Goal: Task Accomplishment & Management: Complete application form

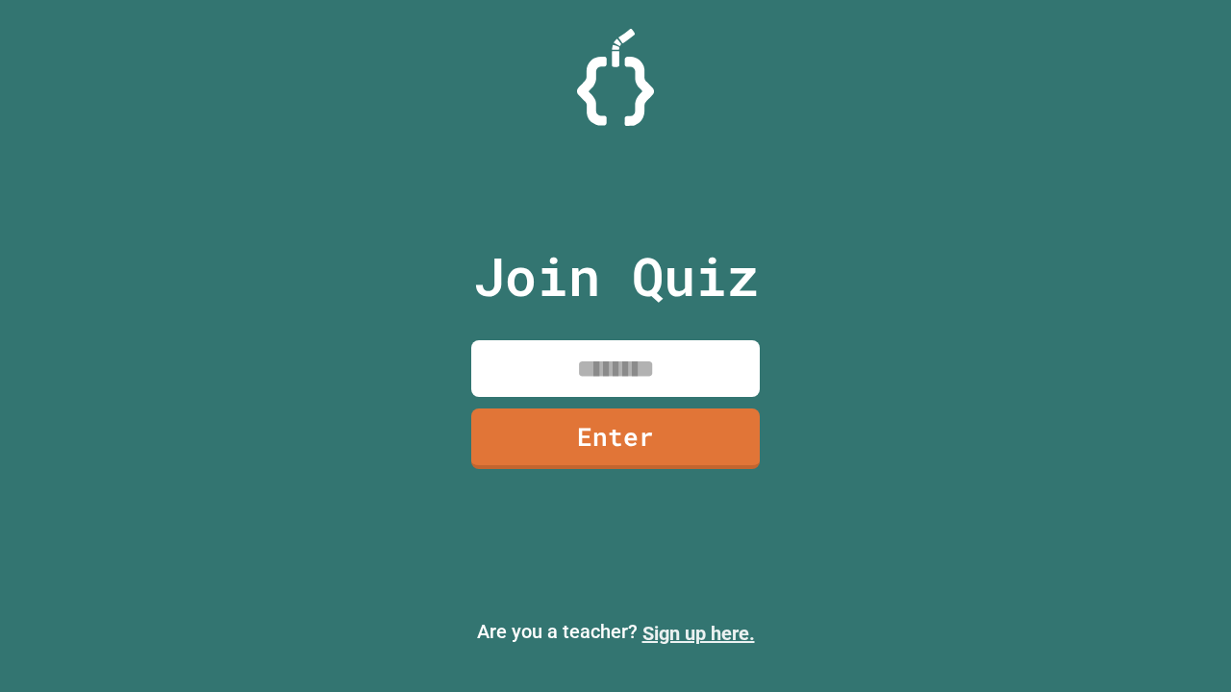
click at [698, 634] on link "Sign up here." at bounding box center [698, 633] width 112 height 23
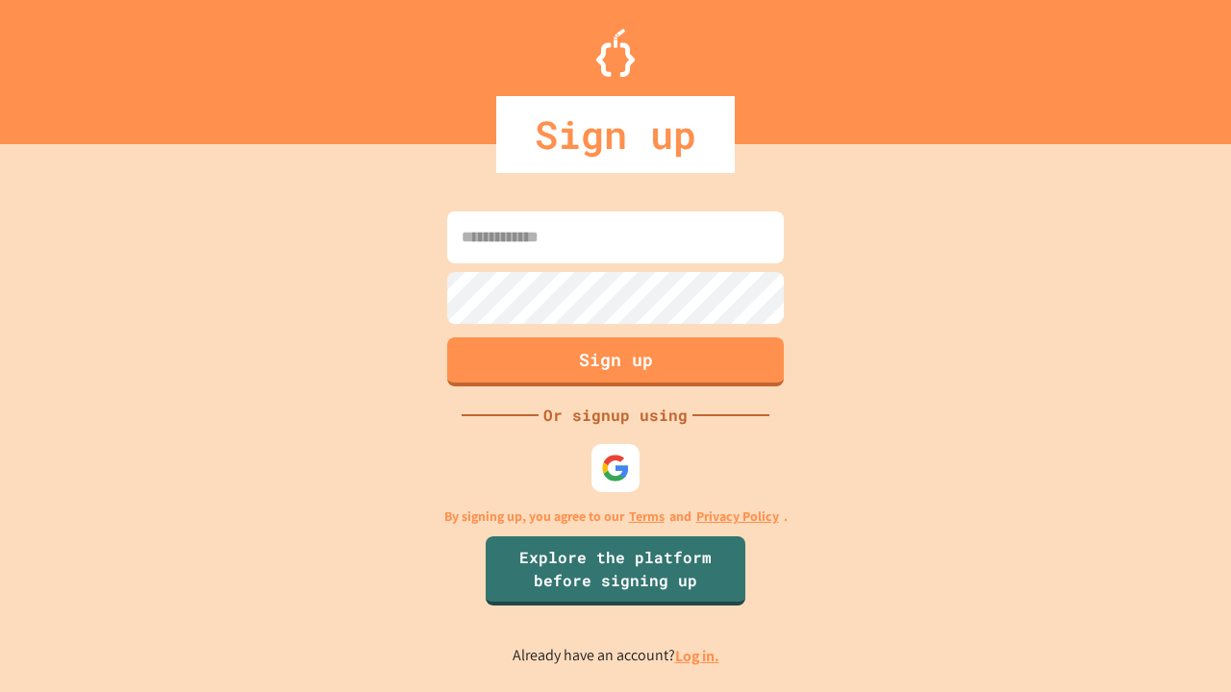
click at [698, 656] on link "Log in." at bounding box center [697, 656] width 44 height 20
